Goal: Task Accomplishment & Management: Use online tool/utility

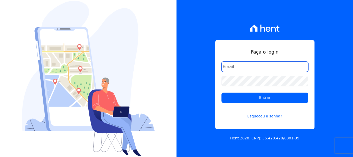
type input "erica@petraeng.com.br"
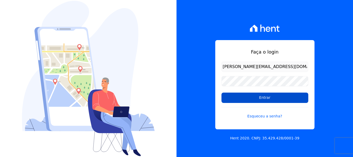
click at [261, 98] on input "Entrar" at bounding box center [265, 98] width 87 height 10
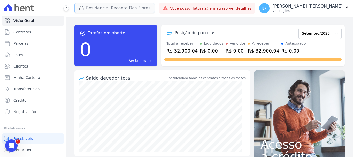
click at [80, 9] on icon "button" at bounding box center [81, 7] width 5 height 5
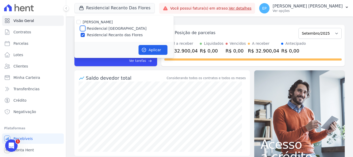
click at [81, 27] on input "Residencial [GEOGRAPHIC_DATA]" at bounding box center [83, 28] width 4 height 4
checkbox input "true"
click at [83, 34] on input "Residencial Recanto das Flores" at bounding box center [83, 35] width 4 height 4
checkbox input "false"
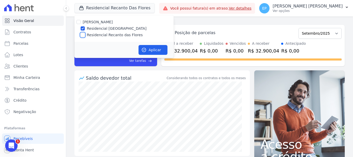
checkbox input "false"
click at [157, 49] on button "Aplicar" at bounding box center [153, 50] width 29 height 10
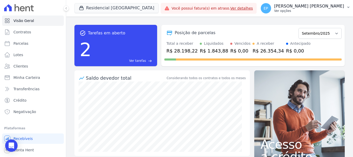
click at [330, 13] on div "EP Erica Petra Ver opções" at bounding box center [303, 8] width 84 height 10
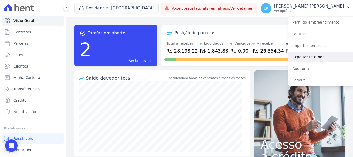
click at [298, 57] on link "Exportar retornos" at bounding box center [322, 56] width 66 height 9
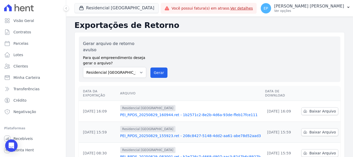
drag, startPoint x: 326, startPoint y: 11, endPoint x: 325, endPoint y: 23, distance: 11.5
click at [327, 12] on p "Ver opções" at bounding box center [309, 11] width 70 height 4
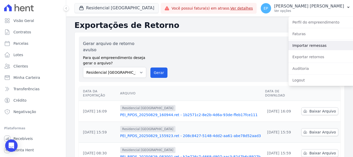
click at [296, 47] on link "Importar remessas" at bounding box center [322, 45] width 66 height 9
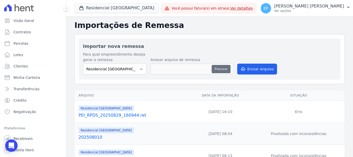
click at [226, 70] on button "Procurar" at bounding box center [221, 69] width 19 height 8
type input "202509010"
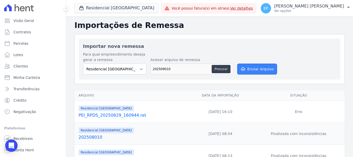
click at [249, 69] on button "Enviar Arquivo" at bounding box center [257, 69] width 40 height 11
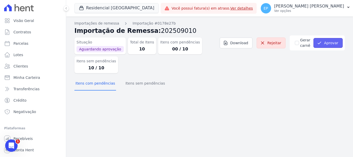
click at [331, 44] on button "Aprovar" at bounding box center [328, 43] width 29 height 10
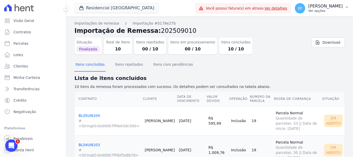
click at [324, 12] on p "Ver opções" at bounding box center [326, 11] width 34 height 4
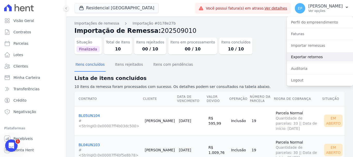
click at [298, 58] on link "Exportar retornos" at bounding box center [320, 56] width 66 height 9
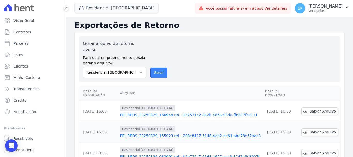
click at [158, 68] on button "Gerar" at bounding box center [159, 73] width 17 height 10
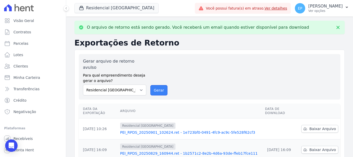
click at [159, 85] on button "Gerar" at bounding box center [159, 90] width 17 height 10
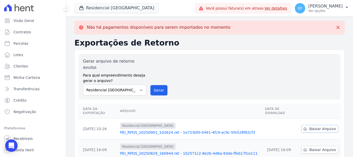
click at [312, 126] on span "Baixar Arquivo" at bounding box center [323, 128] width 27 height 5
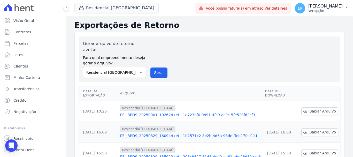
click at [329, 10] on p "Ver opções" at bounding box center [326, 11] width 34 height 4
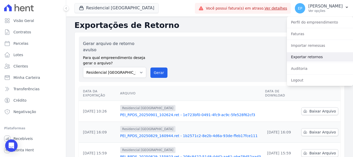
click at [298, 57] on link "Exportar retornos" at bounding box center [320, 56] width 66 height 9
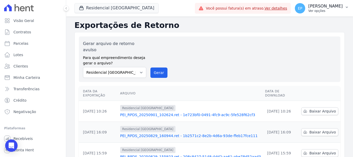
click at [324, 10] on p "Ver opções" at bounding box center [326, 11] width 34 height 4
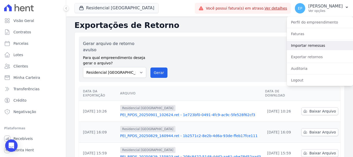
click at [298, 46] on link "Importar remessas" at bounding box center [320, 45] width 66 height 9
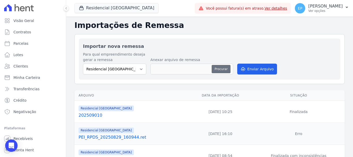
click at [218, 69] on button "Procurar" at bounding box center [221, 69] width 19 height 8
type input "202509010 (1)"
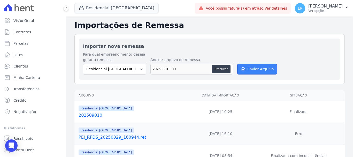
click at [252, 70] on button "Enviar Arquivo" at bounding box center [257, 69] width 40 height 11
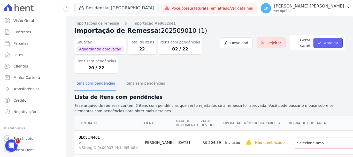
click at [328, 45] on button "Aprovar" at bounding box center [328, 43] width 29 height 10
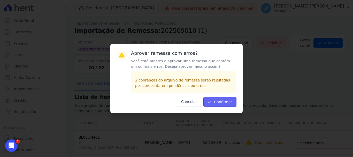
click at [221, 102] on button "Confirmar" at bounding box center [220, 102] width 33 height 10
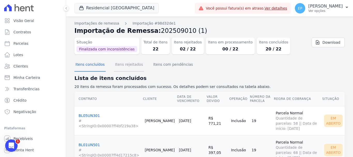
click at [130, 66] on button "Itens rejeitados" at bounding box center [129, 64] width 30 height 13
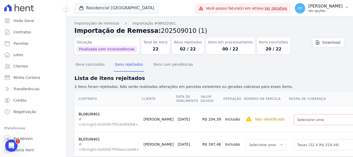
click at [326, 13] on div "EP Erica Petra Ver opções" at bounding box center [319, 8] width 48 height 10
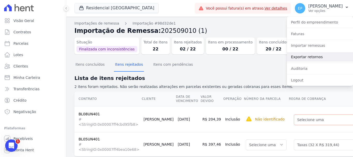
click at [298, 58] on link "Exportar retornos" at bounding box center [320, 56] width 66 height 9
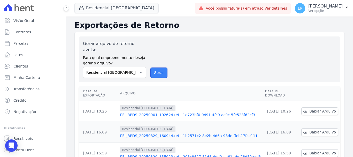
click at [156, 68] on button "Gerar" at bounding box center [159, 73] width 17 height 10
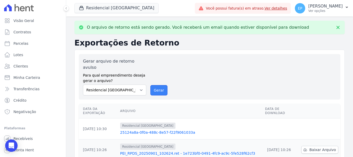
click at [158, 85] on button "Gerar" at bounding box center [159, 90] width 17 height 10
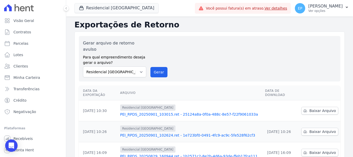
scroll to position [26, 0]
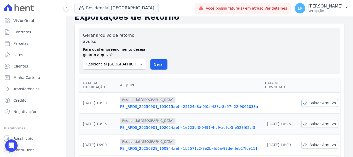
click at [317, 99] on link "Baixar Arquivo" at bounding box center [320, 103] width 37 height 8
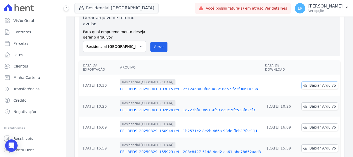
scroll to position [8, 0]
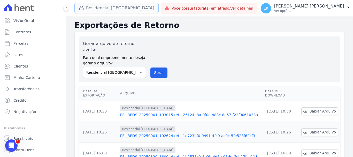
click at [82, 8] on icon "button" at bounding box center [82, 8] width 4 height 4
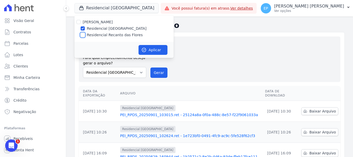
drag, startPoint x: 83, startPoint y: 36, endPoint x: 83, endPoint y: 32, distance: 4.5
click at [83, 36] on input "Residencial Recanto das Flores" at bounding box center [83, 35] width 4 height 4
checkbox input "true"
click at [84, 27] on input "Residencial [GEOGRAPHIC_DATA]" at bounding box center [83, 28] width 4 height 4
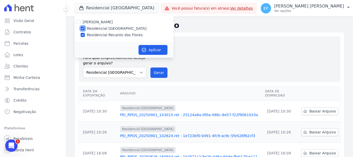
checkbox input "false"
drag, startPoint x: 152, startPoint y: 50, endPoint x: 155, endPoint y: 53, distance: 3.8
click at [153, 50] on button "Aplicar" at bounding box center [153, 50] width 29 height 10
click at [159, 69] on button "Gerar" at bounding box center [159, 73] width 17 height 10
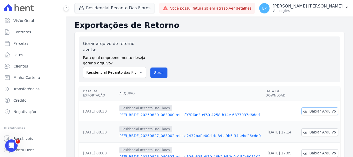
click at [320, 109] on span "Baixar Arquivo" at bounding box center [323, 111] width 27 height 5
